Goal: Navigation & Orientation: Find specific page/section

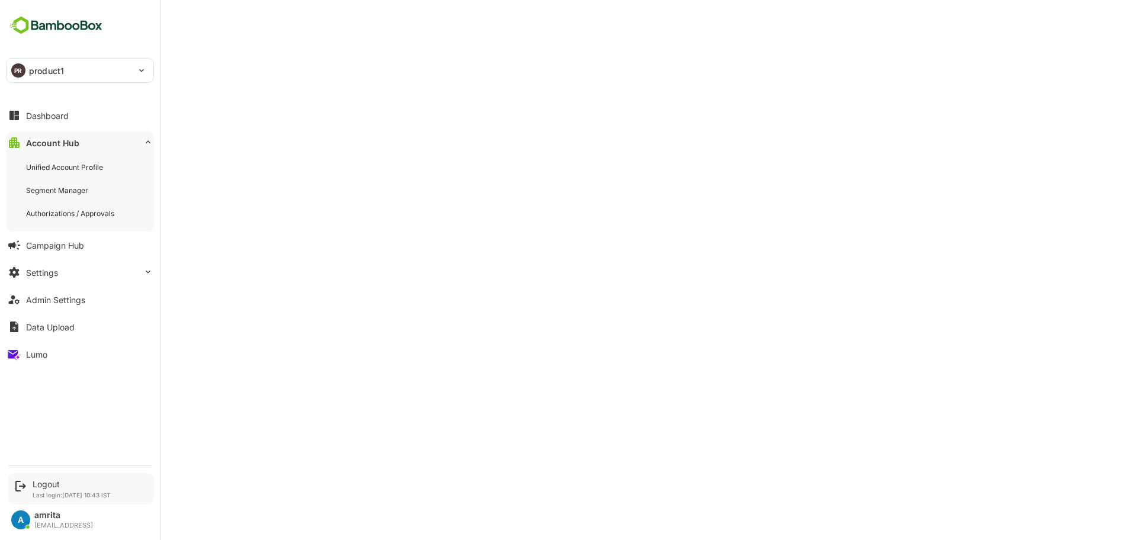
click at [43, 477] on div "Logout Last login: [DATE] 10:43 IST" at bounding box center [81, 488] width 146 height 31
click at [49, 488] on div "Logout" at bounding box center [72, 484] width 78 height 10
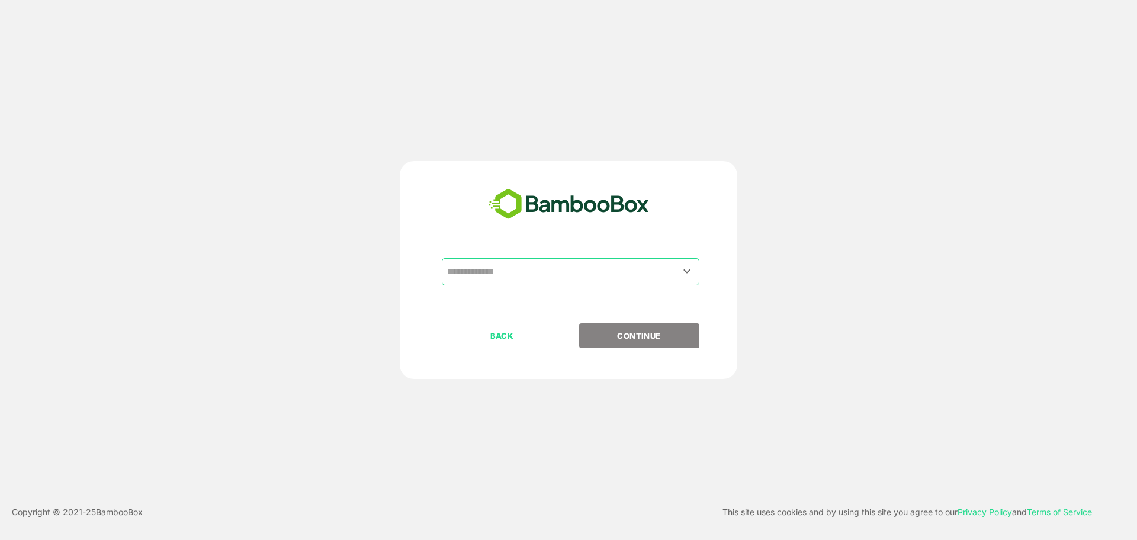
click at [453, 289] on div "​" at bounding box center [568, 290] width 295 height 65
click at [458, 268] on input "text" at bounding box center [570, 271] width 253 height 22
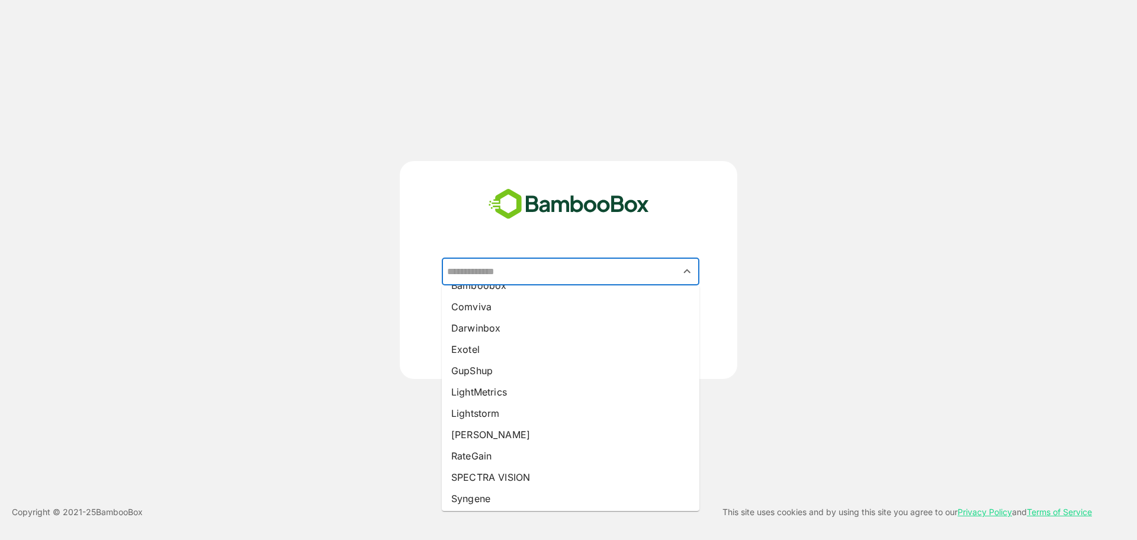
scroll to position [168, 0]
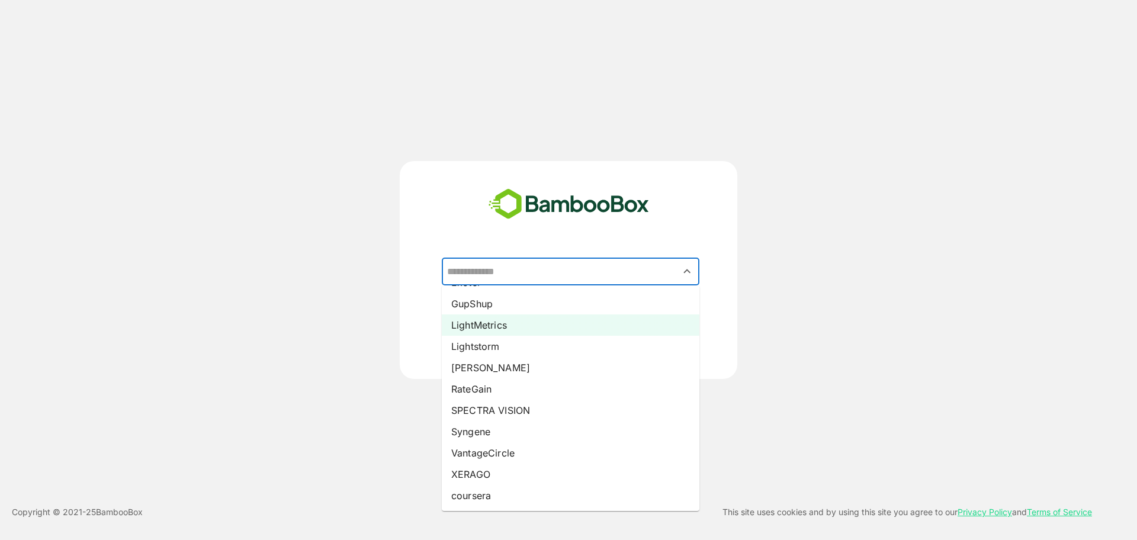
click at [491, 324] on li "LightMetrics" at bounding box center [571, 324] width 258 height 21
type input "**********"
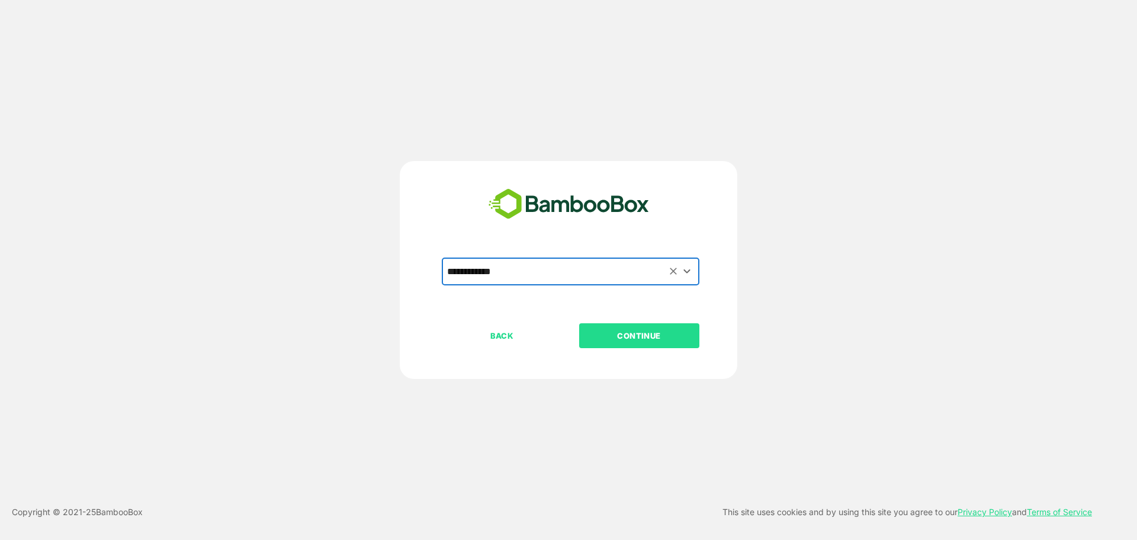
click at [617, 336] on p "CONTINUE" at bounding box center [639, 335] width 118 height 13
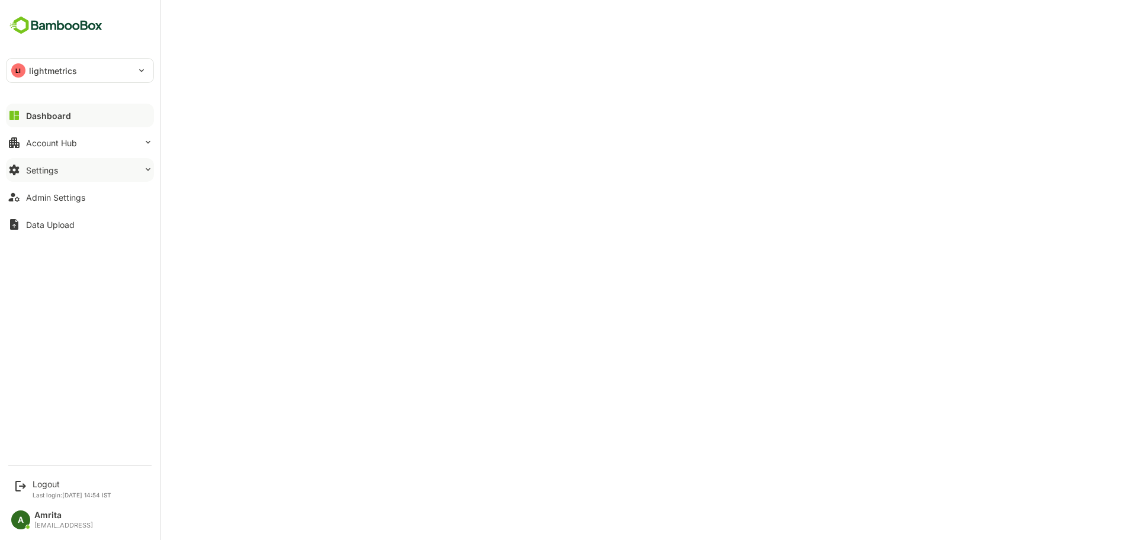
click at [65, 174] on button "Settings" at bounding box center [80, 170] width 148 height 24
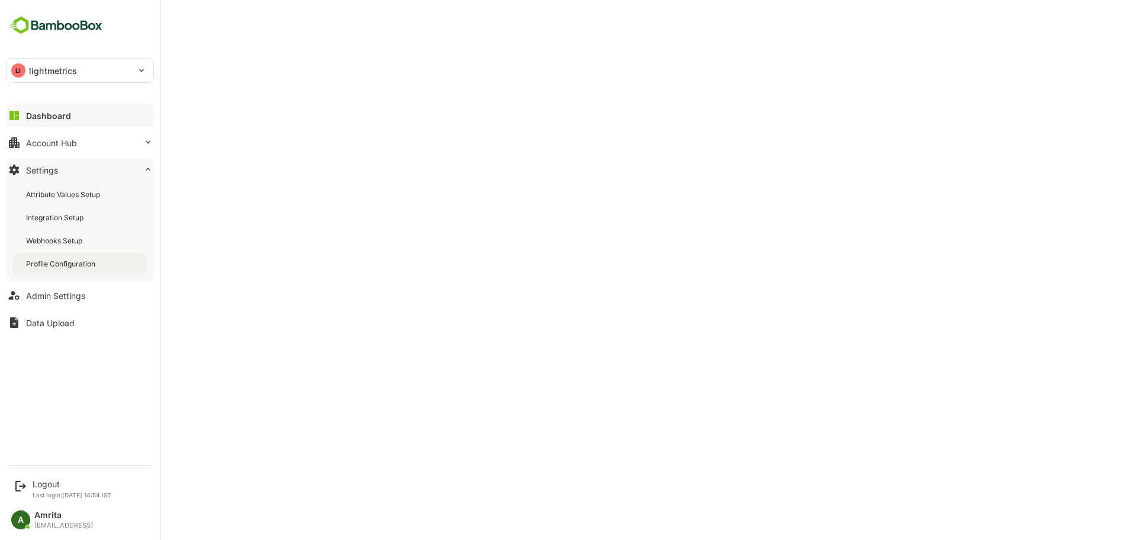
click at [75, 265] on div "Profile Configuration" at bounding box center [62, 264] width 72 height 10
click at [19, 121] on icon at bounding box center [14, 115] width 14 height 14
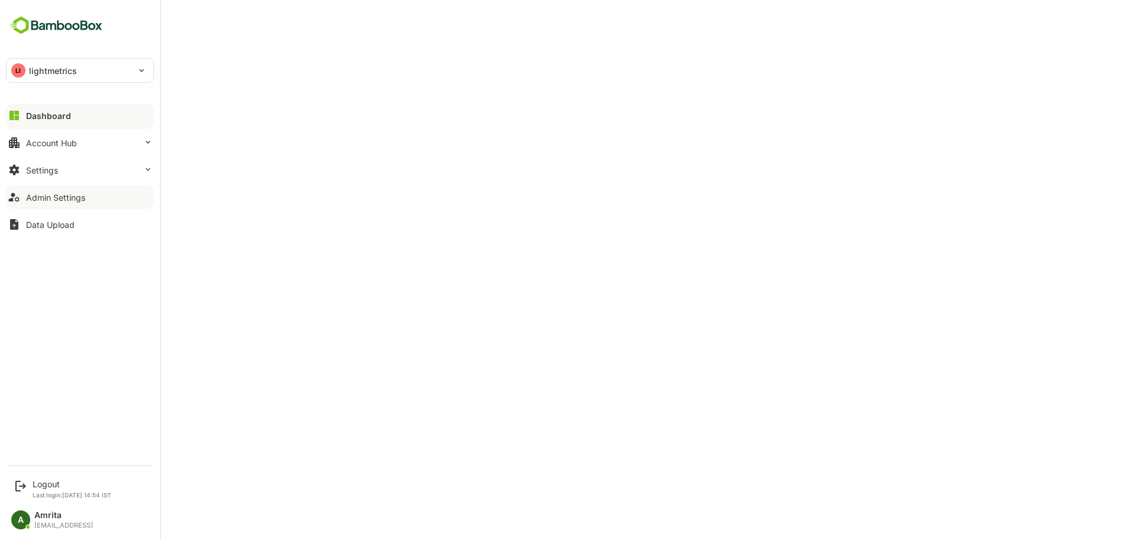
click at [36, 200] on div "Admin Settings" at bounding box center [55, 197] width 59 height 10
click at [38, 173] on div "Settings" at bounding box center [42, 170] width 32 height 10
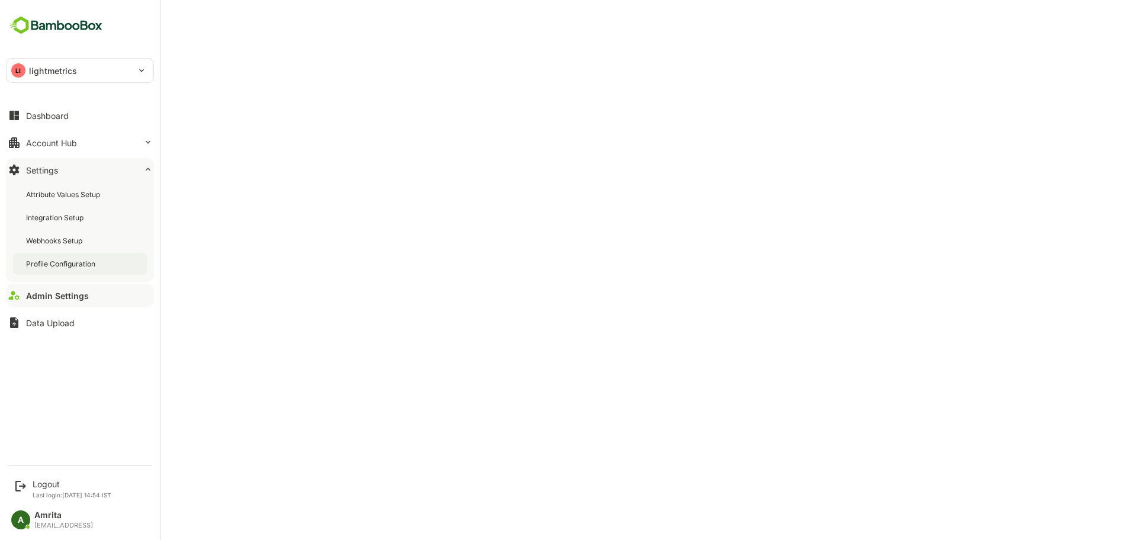
click at [69, 260] on div "Profile Configuration" at bounding box center [62, 264] width 72 height 10
click at [71, 142] on div "Account Hub" at bounding box center [51, 143] width 51 height 10
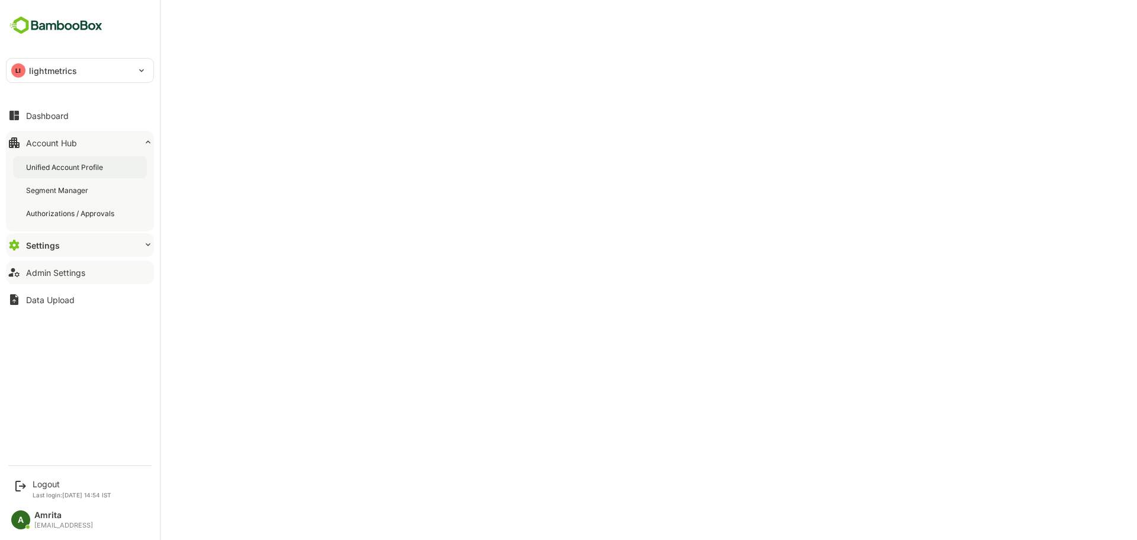
click at [94, 171] on div "Unified Account Profile" at bounding box center [65, 167] width 79 height 10
click at [62, 272] on div "Admin Settings" at bounding box center [55, 273] width 59 height 10
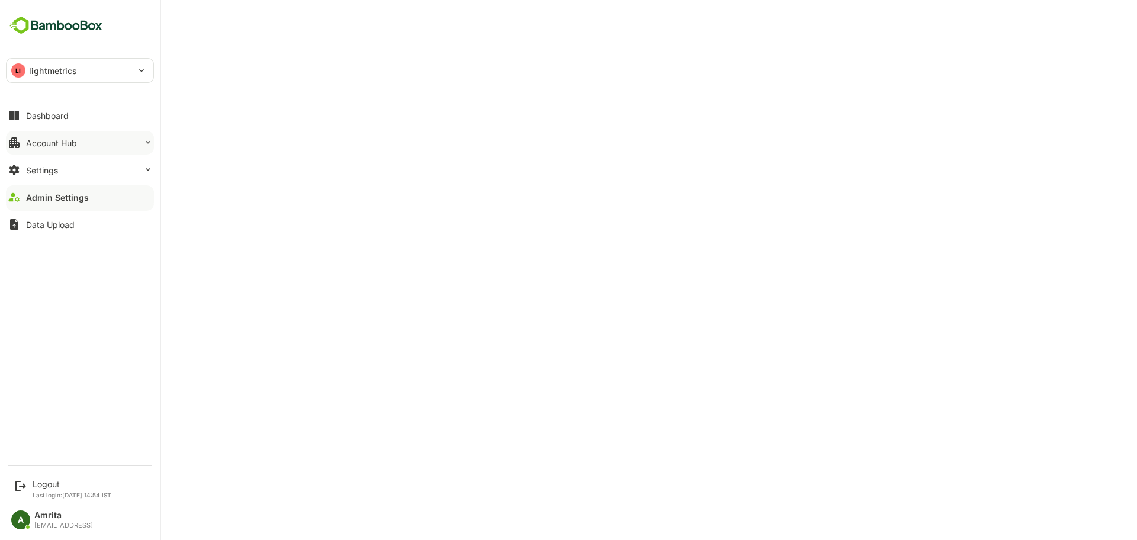
click at [39, 141] on div "Account Hub" at bounding box center [51, 143] width 51 height 10
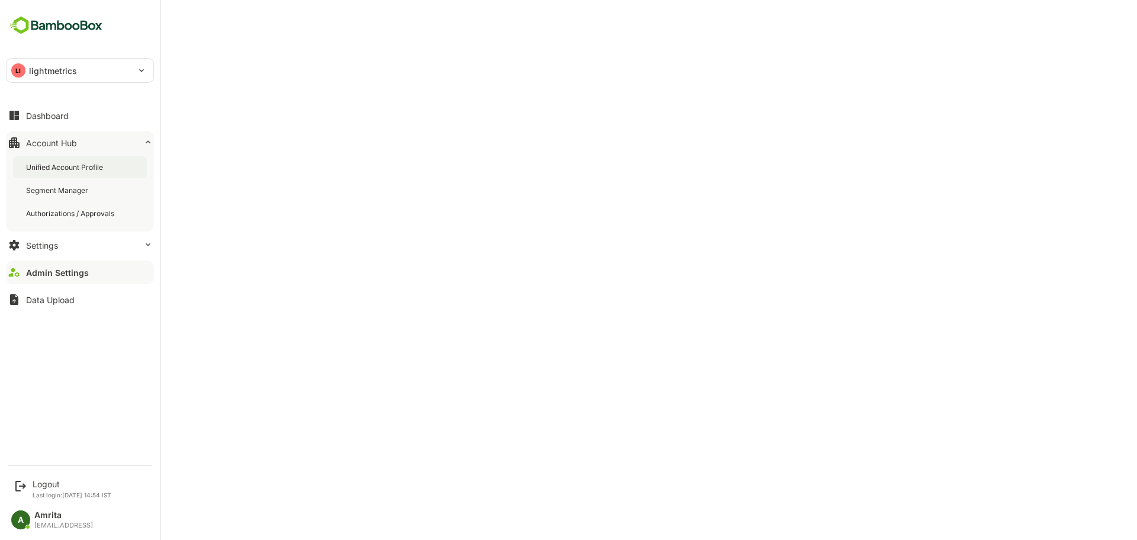
click at [63, 170] on div "Unified Account Profile" at bounding box center [65, 167] width 79 height 10
click at [31, 239] on button "Settings" at bounding box center [80, 245] width 148 height 24
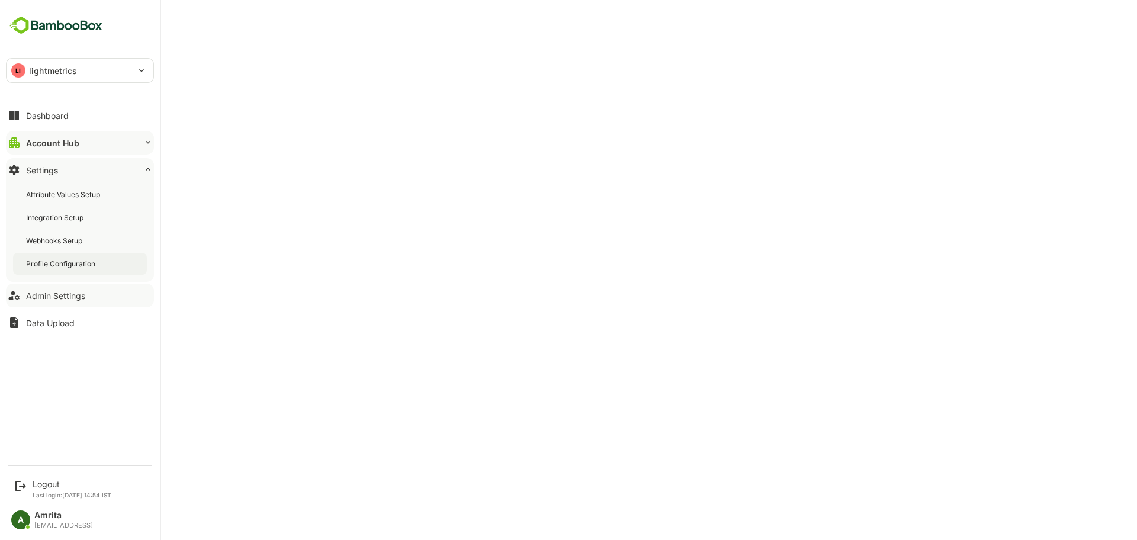
click at [99, 255] on div "Profile Configuration" at bounding box center [80, 264] width 134 height 22
click at [47, 327] on div "Data Upload" at bounding box center [50, 323] width 49 height 10
